Goal: Task Accomplishment & Management: Manage account settings

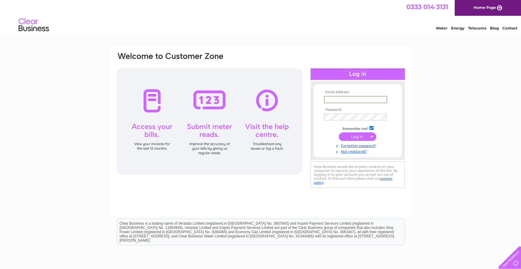
type input "chris@zestforprint.com"
click at [357, 136] on input "submit" at bounding box center [357, 137] width 37 height 9
click at [356, 134] on input "submit" at bounding box center [357, 136] width 37 height 9
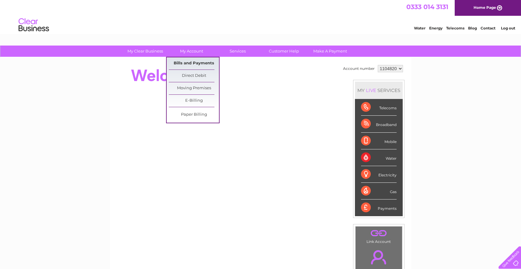
click at [195, 63] on link "Bills and Payments" at bounding box center [194, 63] width 50 height 12
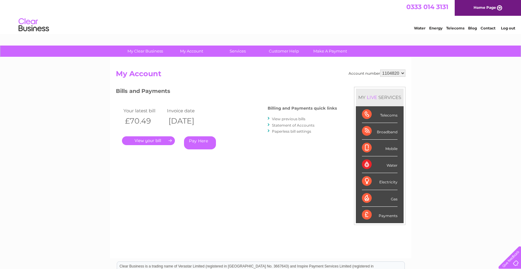
click at [160, 140] on link "." at bounding box center [148, 141] width 53 height 9
click at [290, 118] on link "View previous bills" at bounding box center [288, 119] width 33 height 5
click at [151, 140] on link "." at bounding box center [148, 141] width 53 height 9
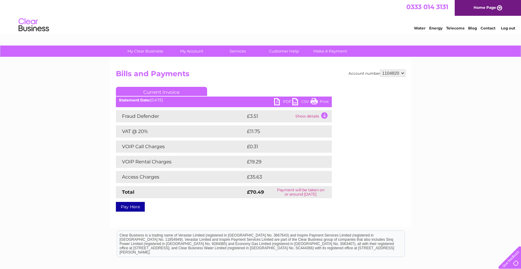
click at [276, 101] on link "PDF" at bounding box center [283, 102] width 18 height 9
